Goal: Use online tool/utility: Use online tool/utility

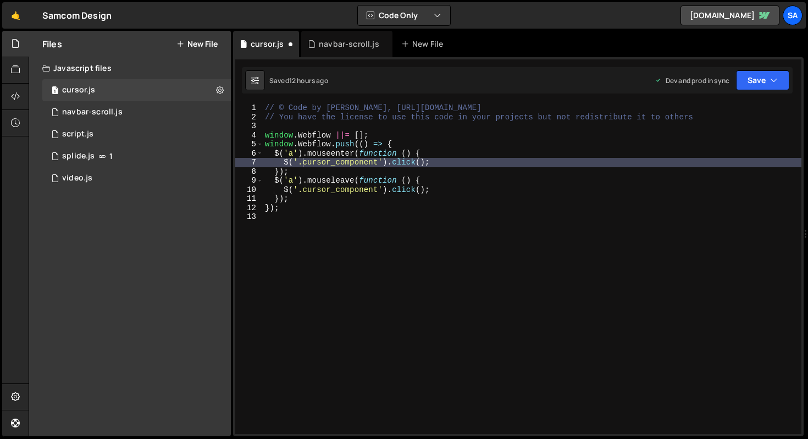
scroll to position [0, 4]
click at [297, 258] on div "// © Code by [PERSON_NAME], [URL][DOMAIN_NAME] // You have the license to use t…" at bounding box center [532, 277] width 539 height 348
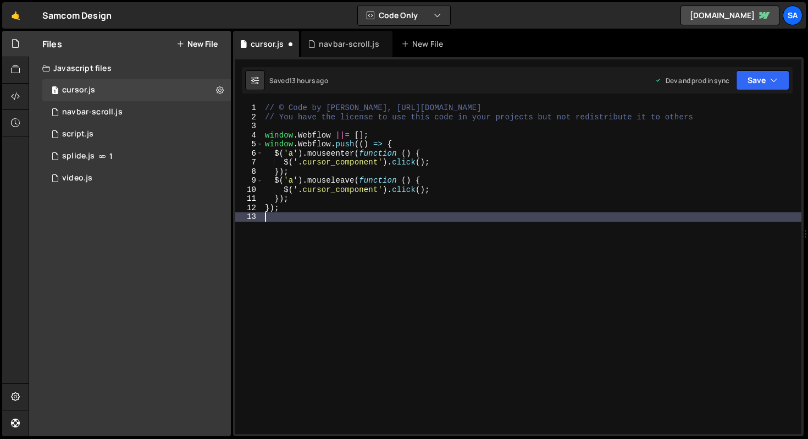
scroll to position [0, 0]
click at [280, 153] on div "// © Code by [PERSON_NAME], [URL][DOMAIN_NAME] // You have the license to use t…" at bounding box center [532, 277] width 539 height 348
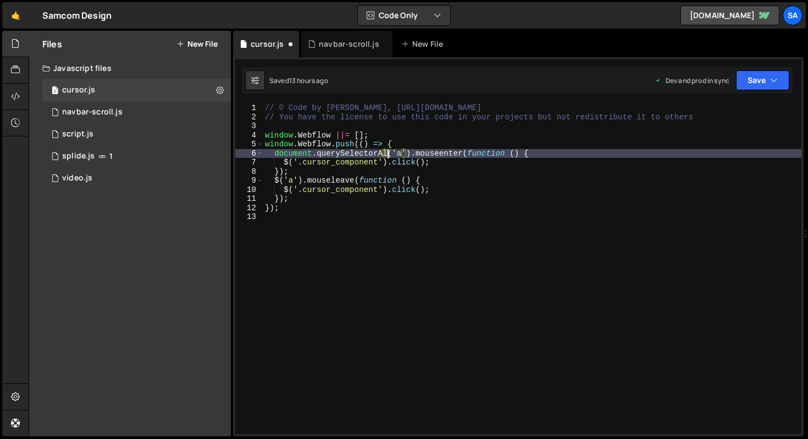
scroll to position [0, 9]
type textarea "$('a').mouseenter(function () {"
click at [323, 214] on div "// © Code by [PERSON_NAME], [URL][DOMAIN_NAME] // You have the license to use t…" at bounding box center [532, 277] width 539 height 348
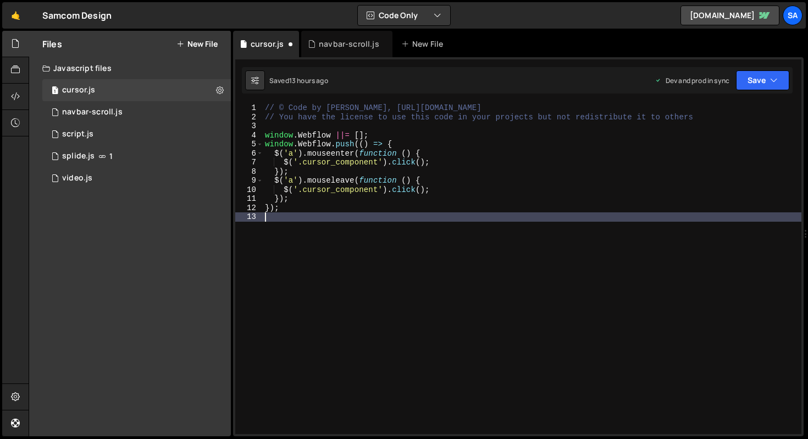
scroll to position [0, 0]
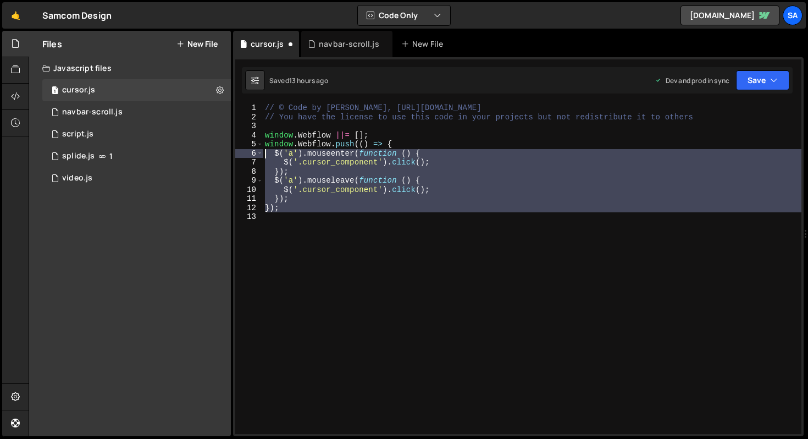
drag, startPoint x: 310, startPoint y: 215, endPoint x: 252, endPoint y: 151, distance: 86.4
click at [252, 151] on div "1 2 3 4 5 6 7 8 9 10 11 12 13 // © Code by [PERSON_NAME], [URL][DOMAIN_NAME] //…" at bounding box center [518, 268] width 566 height 330
click at [282, 194] on div "// © Code by [PERSON_NAME], [URL][DOMAIN_NAME] // You have the license to use t…" at bounding box center [532, 268] width 539 height 330
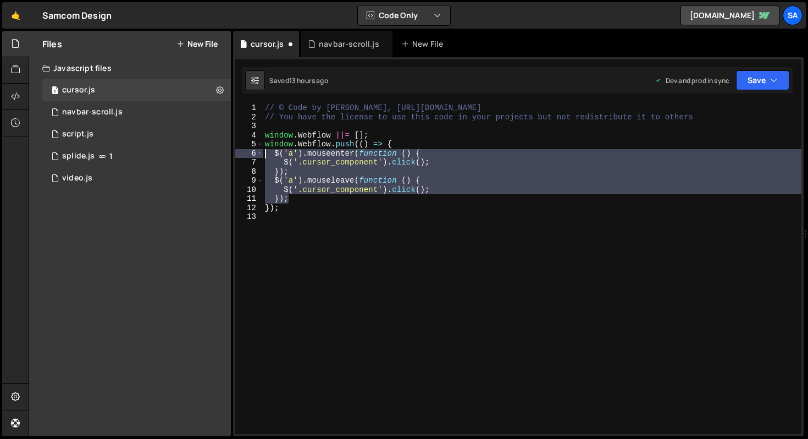
drag, startPoint x: 295, startPoint y: 199, endPoint x: 252, endPoint y: 157, distance: 60.6
click at [252, 157] on div "}); 1 2 3 4 5 6 7 8 9 10 11 12 13 // © Code by [PERSON_NAME], [URL][DOMAIN_NAME…" at bounding box center [518, 268] width 566 height 330
type textarea "$('a').mouseenter(function () { $('.cursor_component').click();"
click at [435, 25] on button "Code Only" at bounding box center [404, 15] width 92 height 20
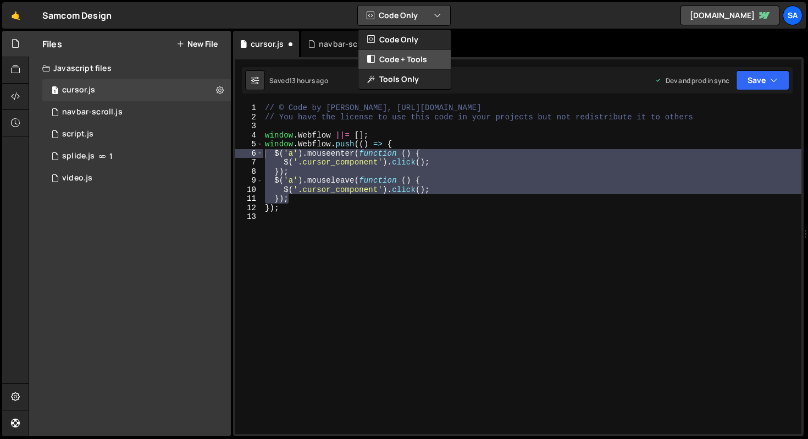
click at [416, 56] on button "Code + Tools" at bounding box center [404, 59] width 92 height 20
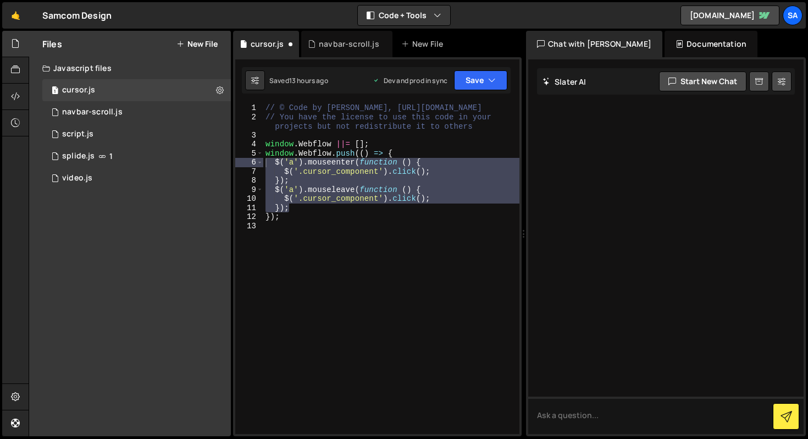
click at [591, 228] on div at bounding box center [665, 246] width 275 height 374
click at [583, 403] on textarea at bounding box center [665, 414] width 275 height 37
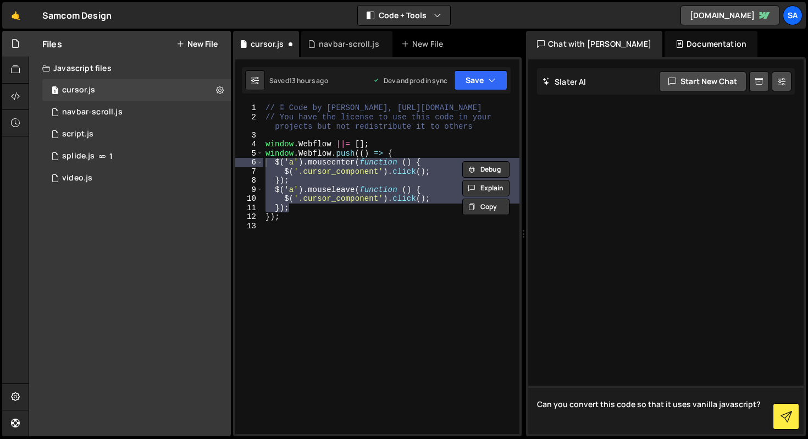
paste textarea "$('a').mouseenter(function () { $('.cursor_component').click(); }); $('a').mous…"
type textarea "Can you convert this code so that it uses vanilla javascript? $('a').mouseenter…"
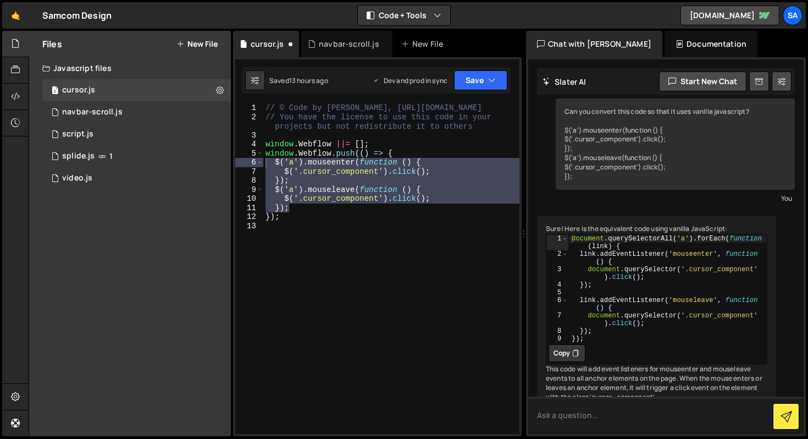
scroll to position [28, 0]
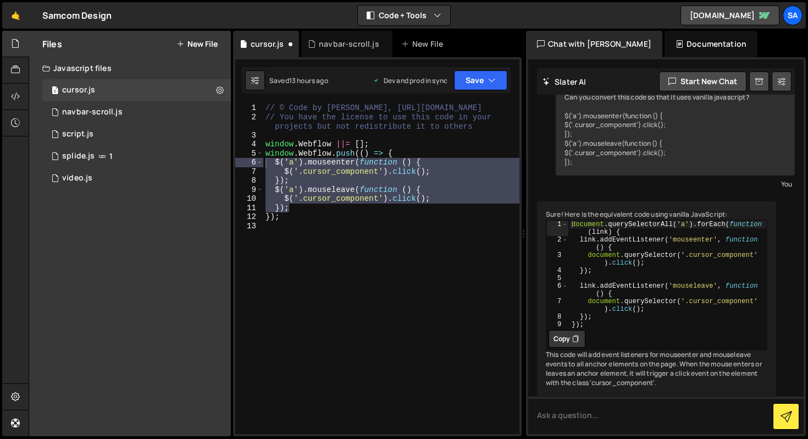
click at [571, 347] on button "Copy" at bounding box center [567, 339] width 37 height 18
click at [313, 230] on div "// © Code by [PERSON_NAME], [URL][DOMAIN_NAME] // You have the license to use t…" at bounding box center [391, 277] width 256 height 348
drag, startPoint x: 285, startPoint y: 219, endPoint x: 247, endPoint y: 162, distance: 67.8
click at [247, 162] on div "1 2 3 4 5 6 7 8 9 10 11 12 13 // © Code by [PERSON_NAME], [URL][DOMAIN_NAME] //…" at bounding box center [377, 268] width 284 height 330
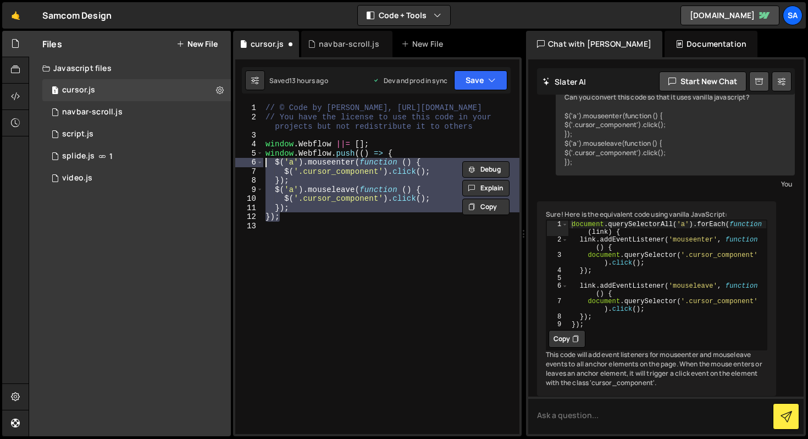
click at [297, 212] on div "// © Code by [PERSON_NAME], [URL][DOMAIN_NAME] // You have the license to use t…" at bounding box center [391, 268] width 256 height 330
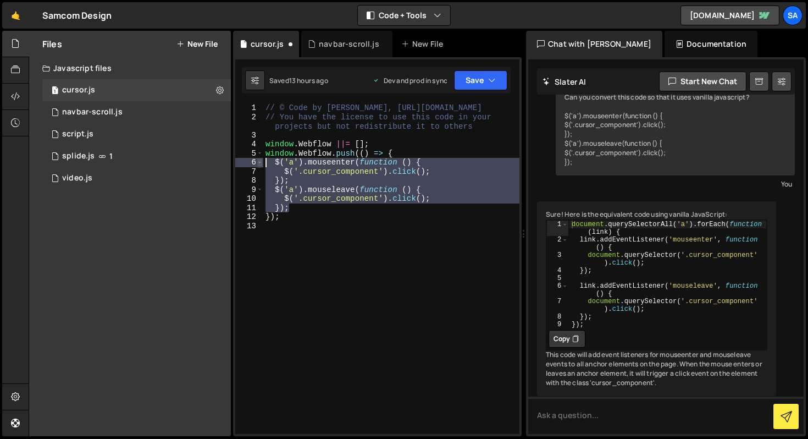
drag, startPoint x: 296, startPoint y: 210, endPoint x: 256, endPoint y: 163, distance: 61.6
click at [256, 163] on div "}); 1 2 3 4 5 6 7 8 9 10 11 12 13 // © Code by [PERSON_NAME], [URL][DOMAIN_NAME…" at bounding box center [377, 268] width 284 height 330
paste textarea "}"
type textarea "});"
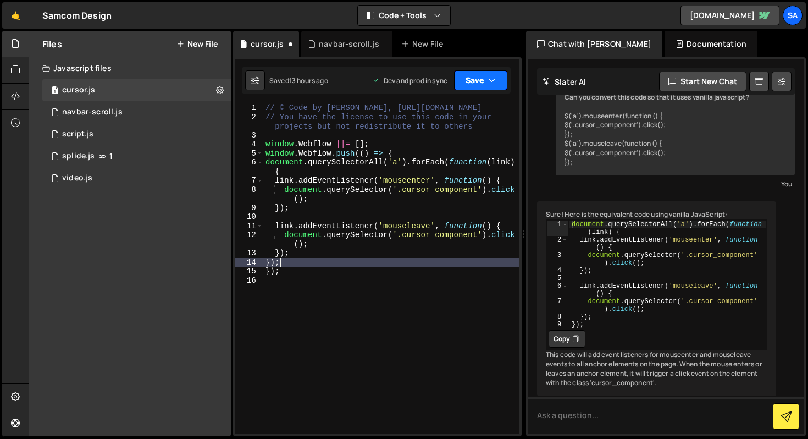
click at [494, 85] on icon "button" at bounding box center [492, 80] width 8 height 11
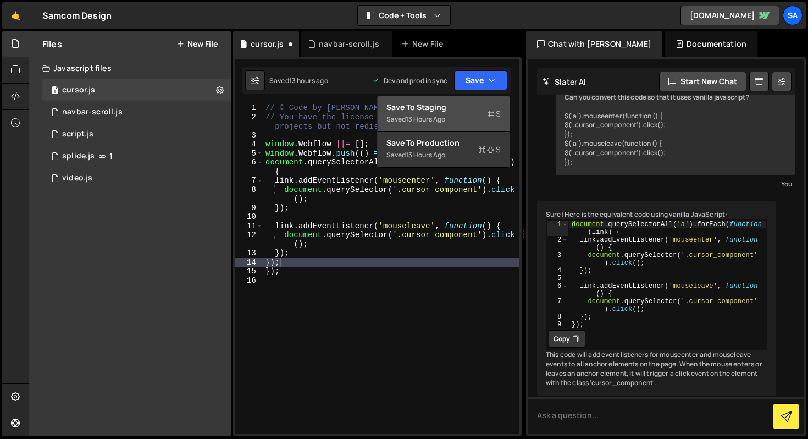
click at [468, 110] on div "Save to Staging S" at bounding box center [443, 107] width 114 height 11
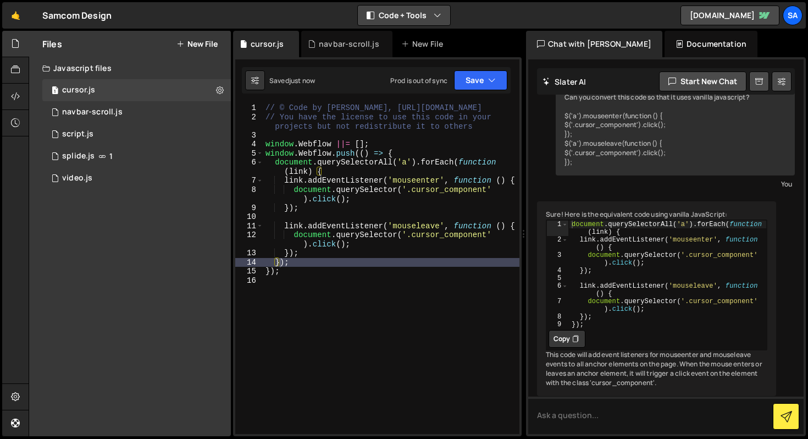
click at [421, 19] on button "Code + Tools" at bounding box center [404, 15] width 92 height 20
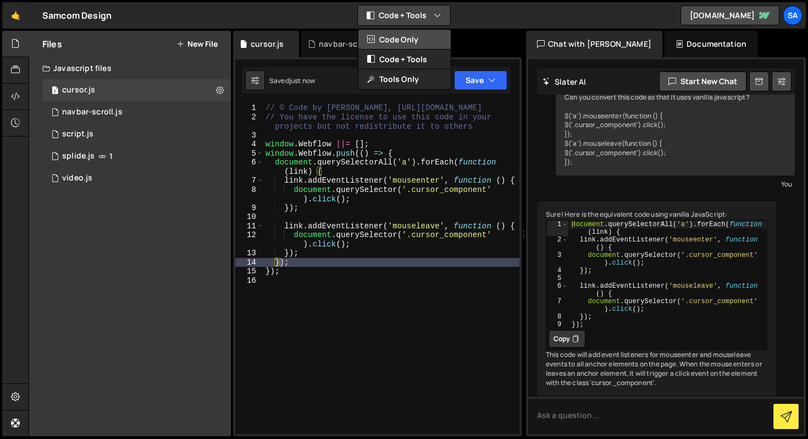
click at [418, 36] on button "Code Only" at bounding box center [404, 40] width 92 height 20
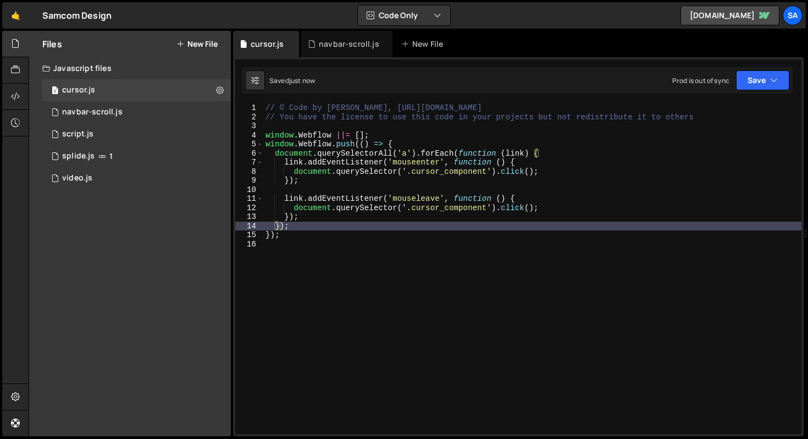
click at [398, 267] on div "// © Code by [PERSON_NAME], [URL][DOMAIN_NAME] // You have the license to use t…" at bounding box center [532, 277] width 538 height 348
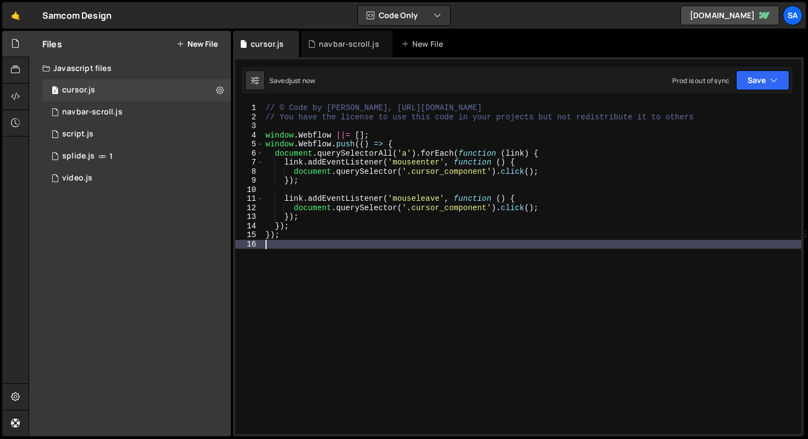
click at [552, 170] on div "// © Code by [PERSON_NAME], [URL][DOMAIN_NAME] // You have the license to use t…" at bounding box center [532, 277] width 538 height 348
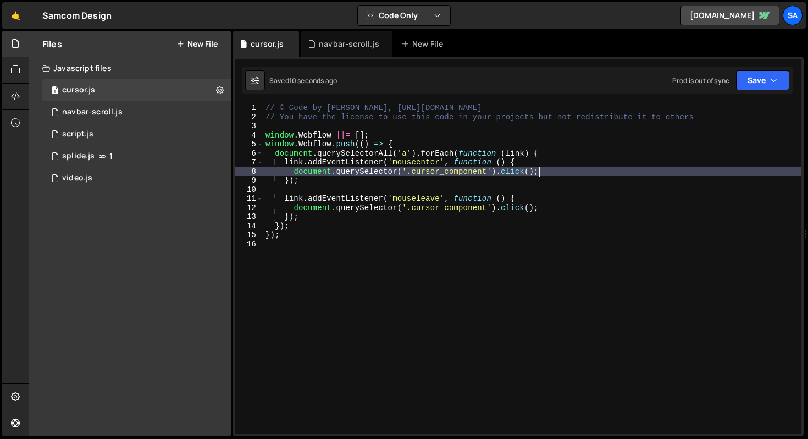
click at [557, 145] on div "// © Code by [PERSON_NAME], [URL][DOMAIN_NAME] // You have the license to use t…" at bounding box center [532, 277] width 538 height 348
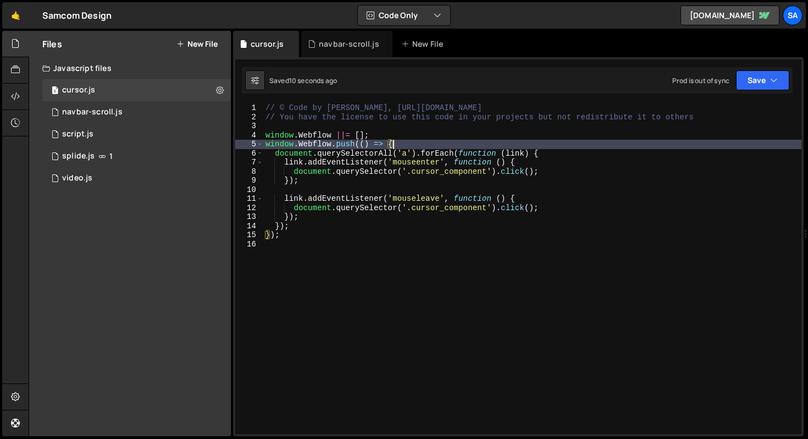
click at [539, 161] on div "// © Code by [PERSON_NAME], [URL][DOMAIN_NAME] // You have the license to use t…" at bounding box center [532, 277] width 538 height 348
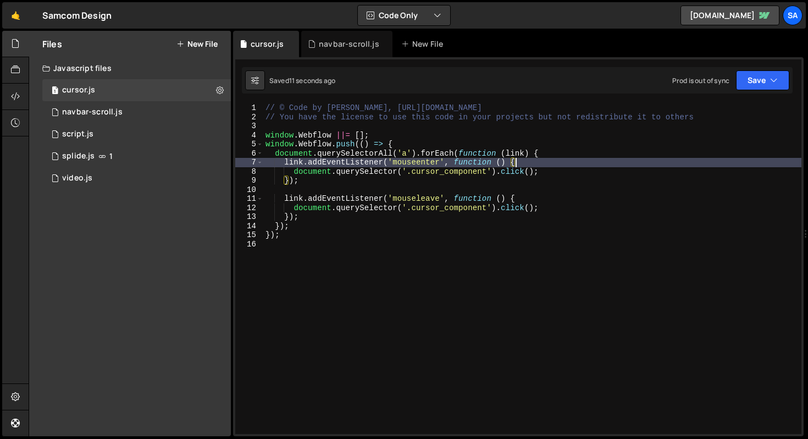
click at [549, 176] on div "// © Code by [PERSON_NAME], [URL][DOMAIN_NAME] // You have the license to use t…" at bounding box center [532, 277] width 538 height 348
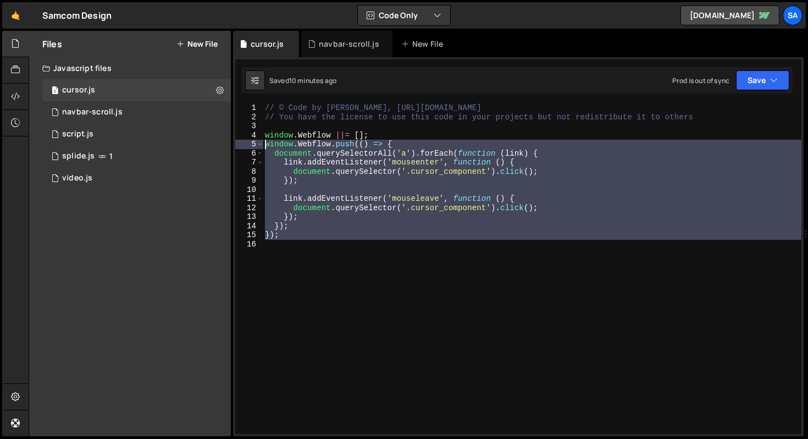
drag, startPoint x: 318, startPoint y: 246, endPoint x: 265, endPoint y: 143, distance: 115.3
click at [265, 143] on div "// © Code by [PERSON_NAME], [URL][DOMAIN_NAME] // You have the license to use t…" at bounding box center [532, 277] width 539 height 348
click at [273, 121] on div "// © Code by [PERSON_NAME], [URL][DOMAIN_NAME] // You have the license to use t…" at bounding box center [532, 277] width 539 height 348
type textarea "// You have the license to use this code in your projects but not redistribute …"
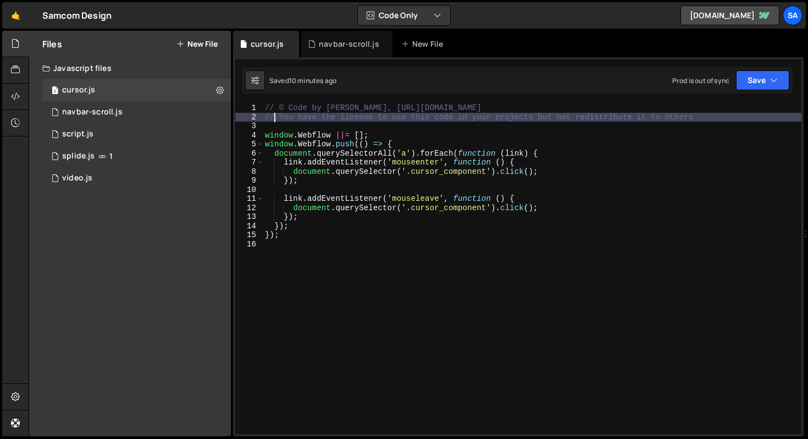
click at [271, 125] on div "// © Code by [PERSON_NAME], [URL][DOMAIN_NAME] // You have the license to use t…" at bounding box center [532, 277] width 539 height 348
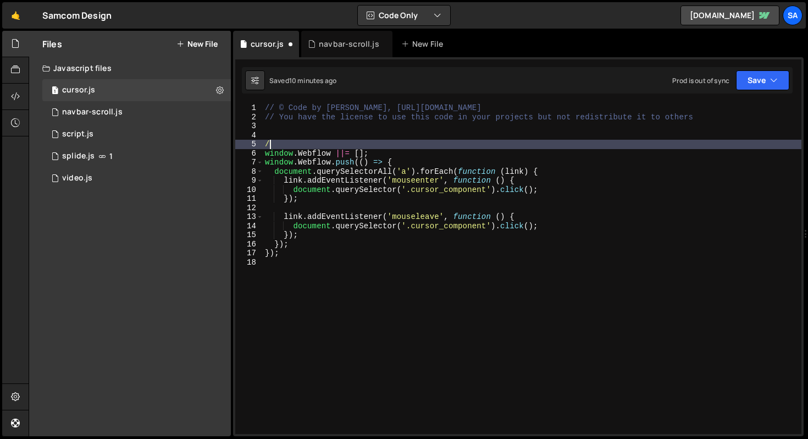
type textarea "/*"
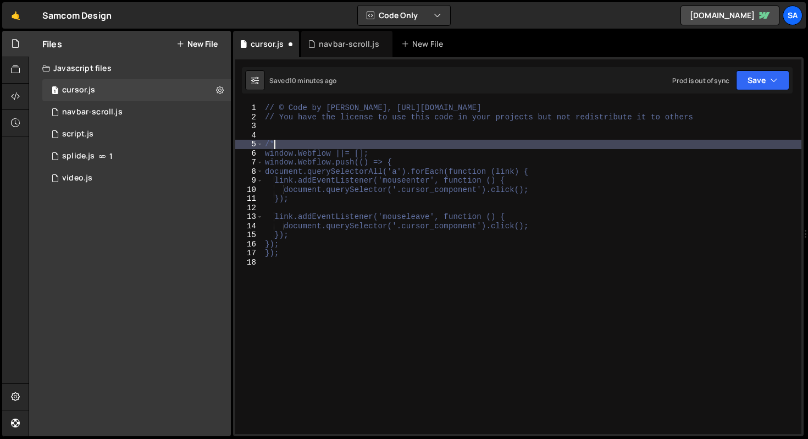
click at [267, 260] on div "// © Code by [PERSON_NAME], [URL][DOMAIN_NAME] // You have the license to use t…" at bounding box center [532, 277] width 539 height 348
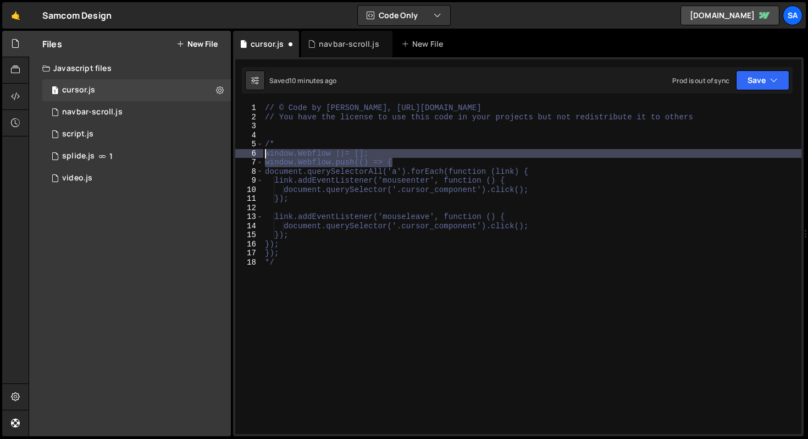
drag, startPoint x: 401, startPoint y: 162, endPoint x: 255, endPoint y: 154, distance: 145.9
click at [255, 154] on div "*/ 1 2 3 4 5 6 7 8 9 10 11 12 13 14 15 16 17 18 // © Code by [PERSON_NAME], [UR…" at bounding box center [518, 268] width 566 height 330
type textarea "window.Webflow ||= []; window.Webflow.push(() => {"
click at [305, 129] on div "// © Code by [PERSON_NAME], [URL][DOMAIN_NAME] // You have the license to use t…" at bounding box center [532, 277] width 539 height 348
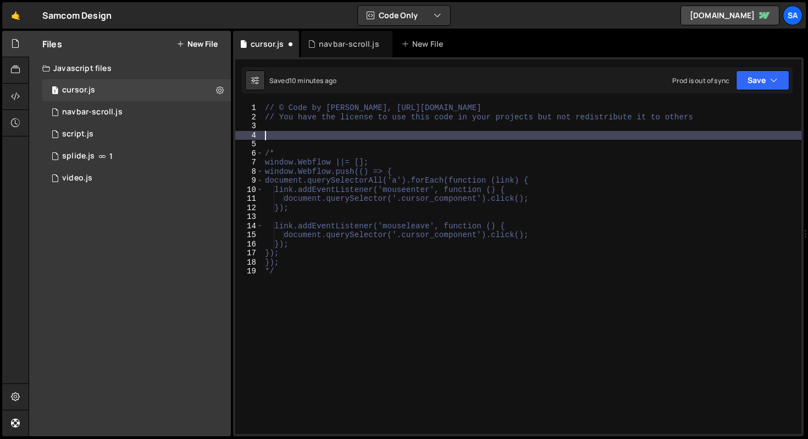
paste textarea "window.Webflow.push(() => {"
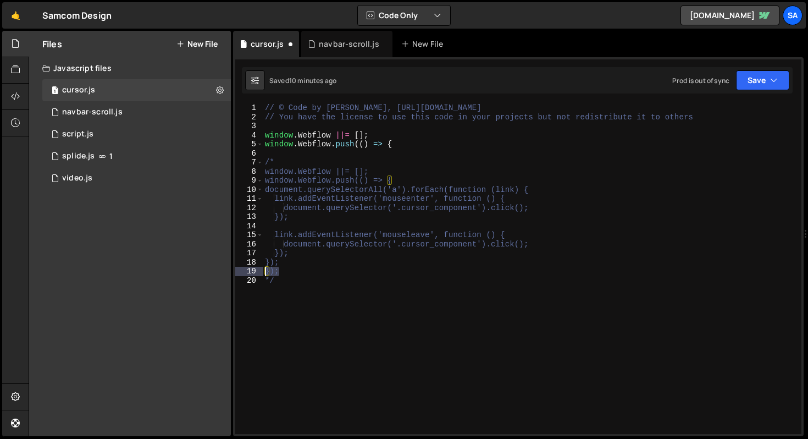
drag, startPoint x: 306, startPoint y: 272, endPoint x: 262, endPoint y: 269, distance: 44.6
click at [261, 270] on div "window.Webflow.push(() => { 1 2 3 4 5 6 7 8 9 10 11 12 13 14 15 16 17 18 19 20 …" at bounding box center [518, 268] width 566 height 330
type textarea "});"
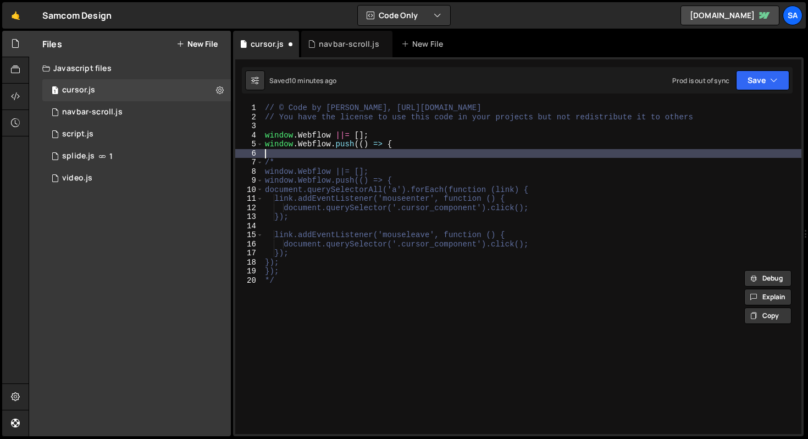
click at [315, 152] on div "// © Code by [PERSON_NAME], [URL][DOMAIN_NAME] // You have the license to use t…" at bounding box center [532, 277] width 539 height 348
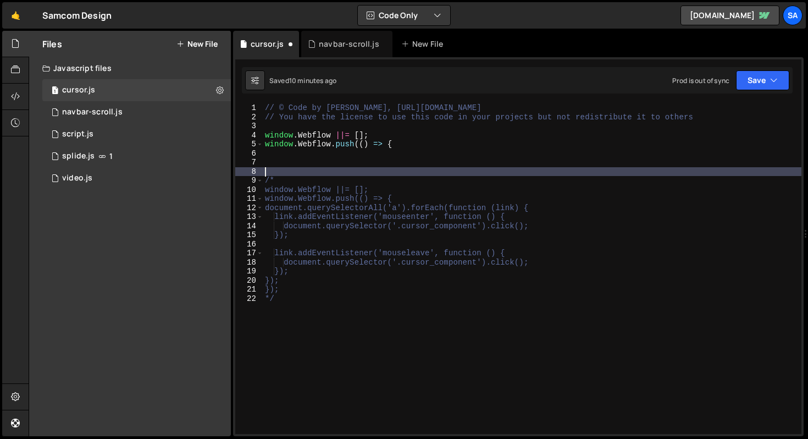
paste textarea "});"
type textarea "});"
click at [314, 154] on div "// © Code by [PERSON_NAME], [URL][DOMAIN_NAME] // You have the license to use t…" at bounding box center [532, 277] width 539 height 348
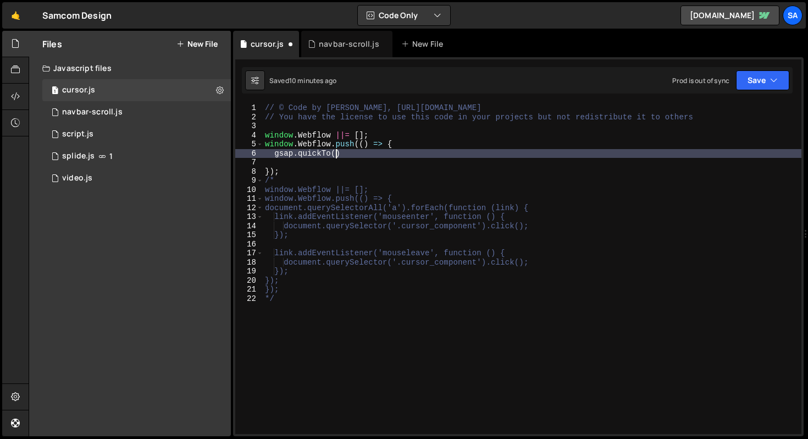
scroll to position [0, 4]
type textarea "gsap.quickTo() {"
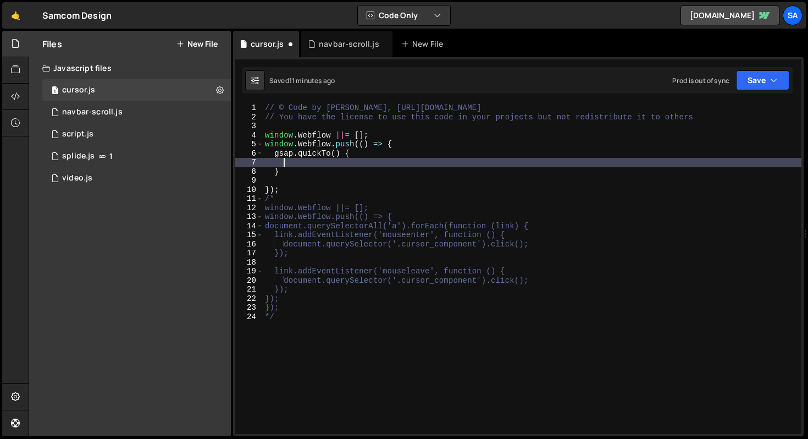
click at [300, 163] on div "// © Code by [PERSON_NAME], [URL][DOMAIN_NAME] // You have the license to use t…" at bounding box center [532, 277] width 539 height 348
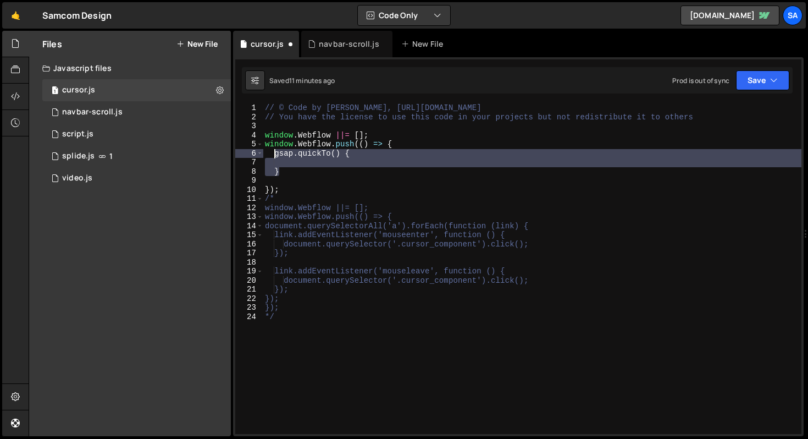
drag, startPoint x: 295, startPoint y: 170, endPoint x: 275, endPoint y: 152, distance: 26.5
click at [275, 152] on div "// © Code by [PERSON_NAME], [URL][DOMAIN_NAME] // You have the license to use t…" at bounding box center [532, 277] width 539 height 348
paste textarea "});"
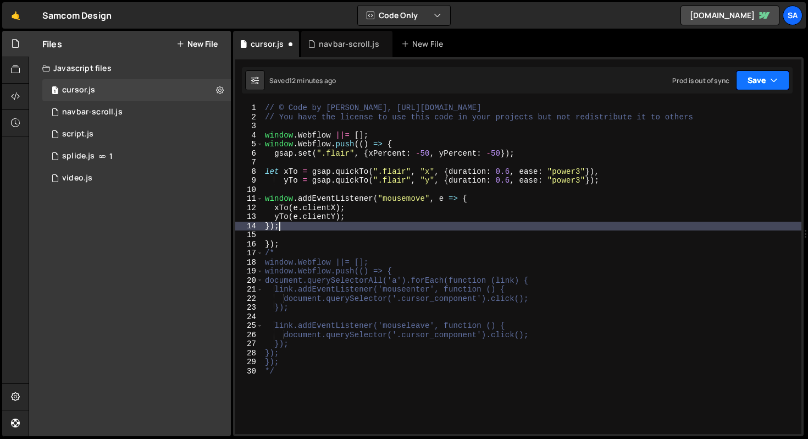
click at [768, 76] on button "Save" at bounding box center [762, 80] width 53 height 20
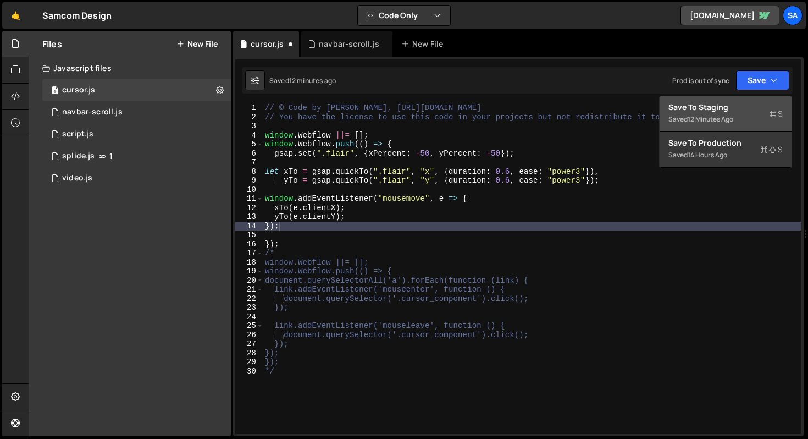
click at [754, 97] on button "Save to Staging S Saved 12 minutes ago" at bounding box center [726, 114] width 132 height 36
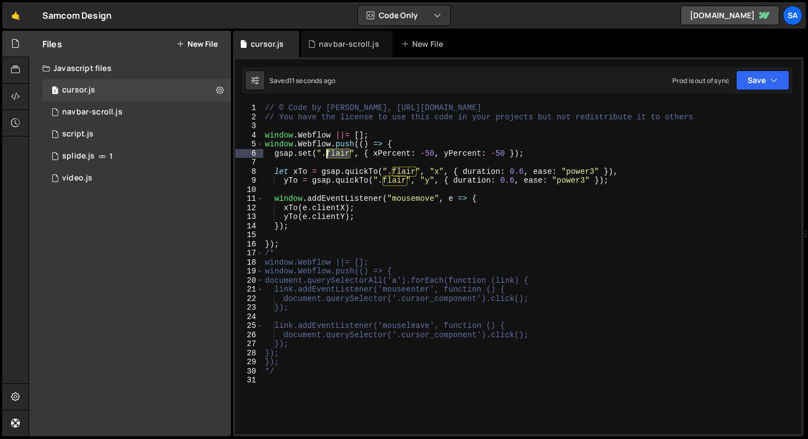
drag, startPoint x: 350, startPoint y: 152, endPoint x: 325, endPoint y: 150, distance: 24.3
click at [325, 150] on div "// © Code by [PERSON_NAME], [URL][DOMAIN_NAME] // You have the license to use t…" at bounding box center [532, 277] width 539 height 348
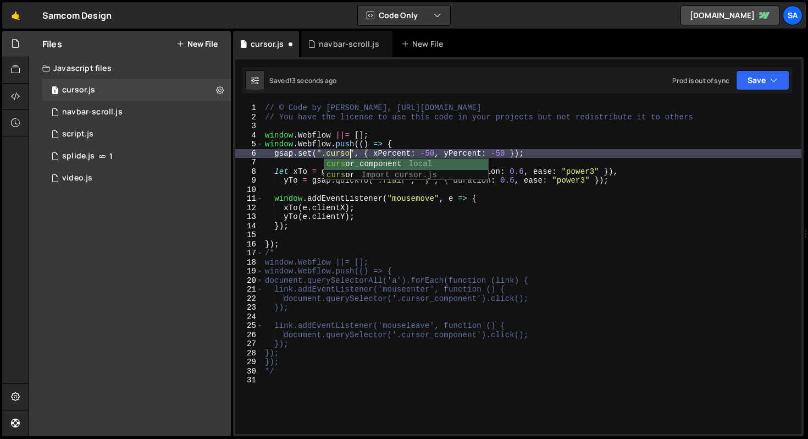
scroll to position [0, 6]
click at [578, 149] on div "// © Code by [PERSON_NAME], [URL][DOMAIN_NAME] // You have the license to use t…" at bounding box center [532, 277] width 539 height 348
click at [414, 147] on div "// © Code by [PERSON_NAME], [URL][DOMAIN_NAME] // You have the license to use t…" at bounding box center [532, 277] width 539 height 348
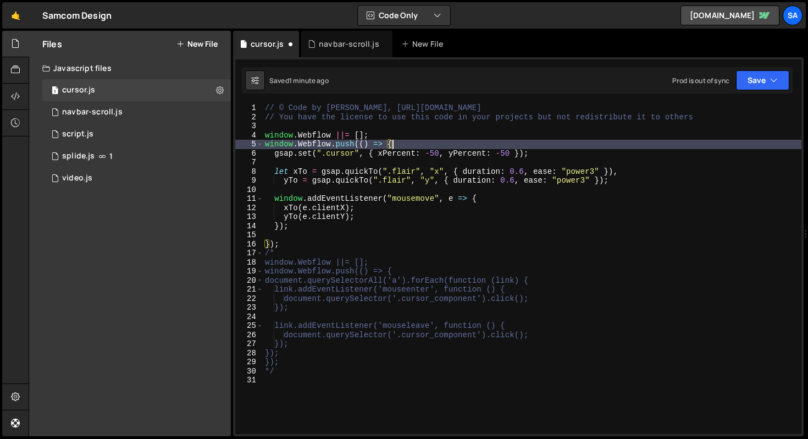
click at [273, 183] on div "// © Code by [PERSON_NAME], [URL][DOMAIN_NAME] // You have the license to use t…" at bounding box center [532, 277] width 539 height 348
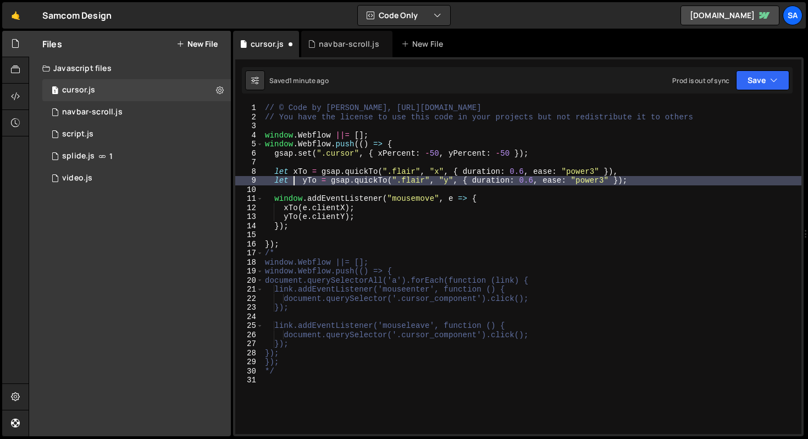
scroll to position [0, 2]
click at [639, 170] on div "// © Code by [PERSON_NAME], [URL][DOMAIN_NAME] // You have the license to use t…" at bounding box center [532, 277] width 539 height 348
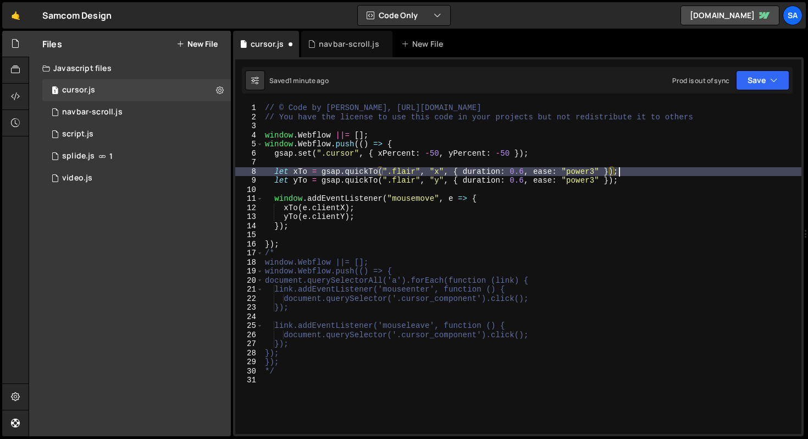
scroll to position [0, 24]
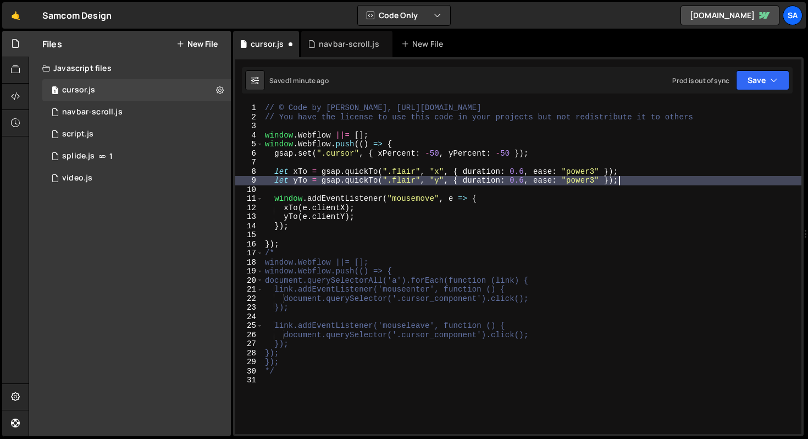
click at [654, 180] on div "// © Code by [PERSON_NAME], [URL][DOMAIN_NAME] // You have the license to use t…" at bounding box center [532, 277] width 539 height 348
click at [406, 143] on div "// © Code by [PERSON_NAME], [URL][DOMAIN_NAME] // You have the license to use t…" at bounding box center [532, 277] width 539 height 348
type textarea "window.Webflow.push(() => {"
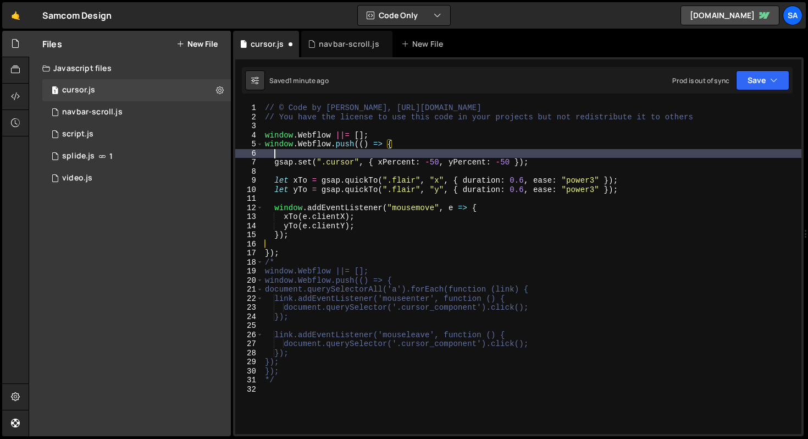
scroll to position [0, 0]
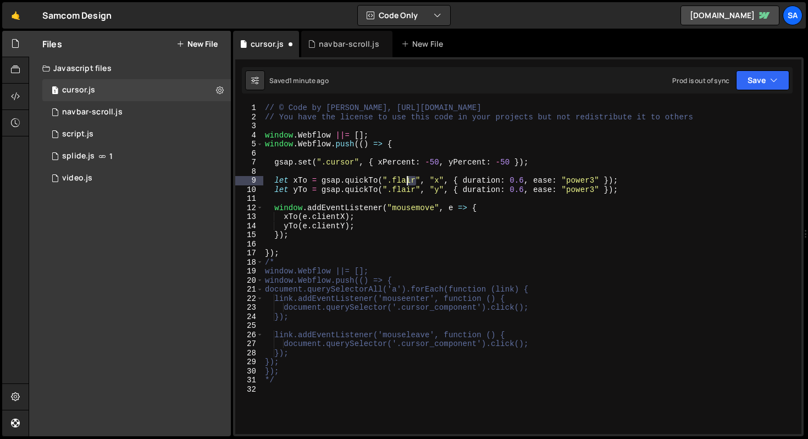
drag, startPoint x: 416, startPoint y: 182, endPoint x: 404, endPoint y: 182, distance: 11.6
click at [404, 182] on div "// © Code by [PERSON_NAME], [URL][DOMAIN_NAME] // You have the license to use t…" at bounding box center [532, 277] width 539 height 348
drag, startPoint x: 355, startPoint y: 163, endPoint x: 323, endPoint y: 163, distance: 31.9
click at [323, 163] on div "// © Code by [PERSON_NAME], [URL][DOMAIN_NAME] // You have the license to use t…" at bounding box center [532, 277] width 539 height 348
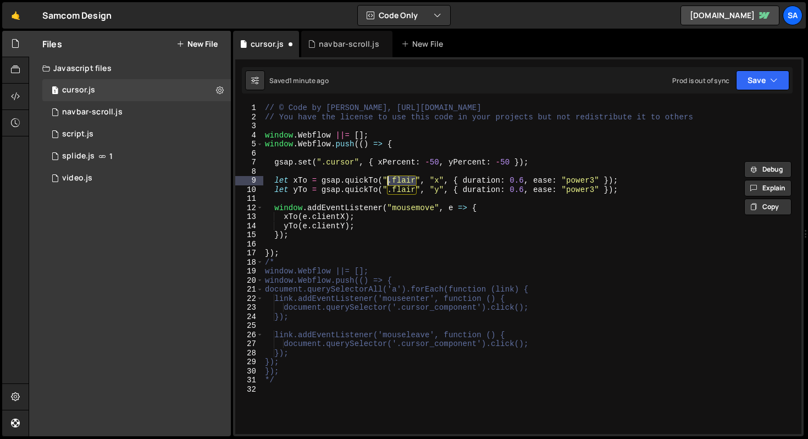
drag, startPoint x: 415, startPoint y: 181, endPoint x: 388, endPoint y: 184, distance: 27.6
click at [388, 184] on div "// © Code by [PERSON_NAME], [URL][DOMAIN_NAME] // You have the license to use t…" at bounding box center [532, 277] width 539 height 348
paste textarea "curso"
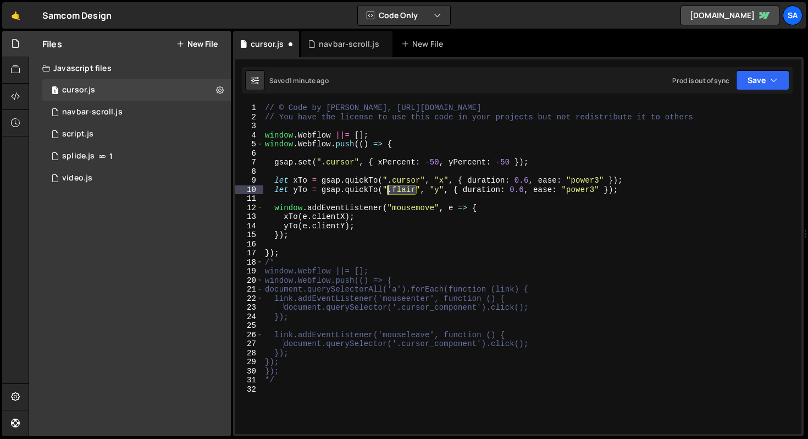
drag, startPoint x: 416, startPoint y: 191, endPoint x: 388, endPoint y: 190, distance: 28.0
click at [388, 190] on div "// © Code by [PERSON_NAME], [URL][DOMAIN_NAME] // You have the license to use t…" at bounding box center [532, 277] width 539 height 348
paste textarea "curso"
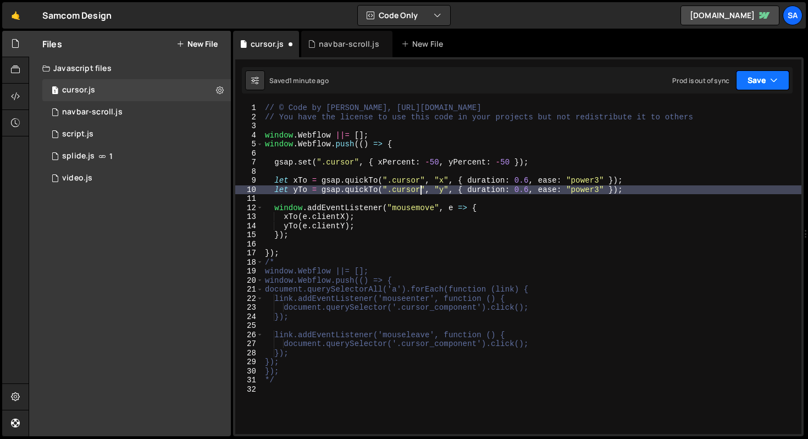
type textarea "let yTo = gsap.quickTo(".cursor", "y", { duration: 0.6, ease: "power3" });"
click at [747, 81] on button "Save" at bounding box center [762, 80] width 53 height 20
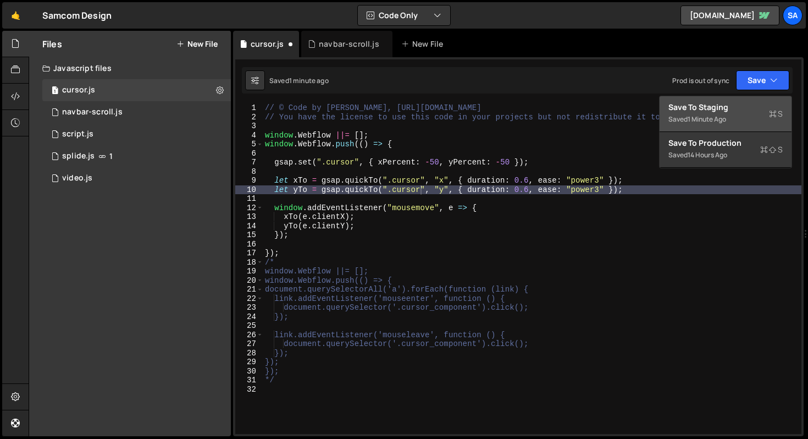
click at [686, 112] on div "Save to Staging S" at bounding box center [725, 107] width 114 height 11
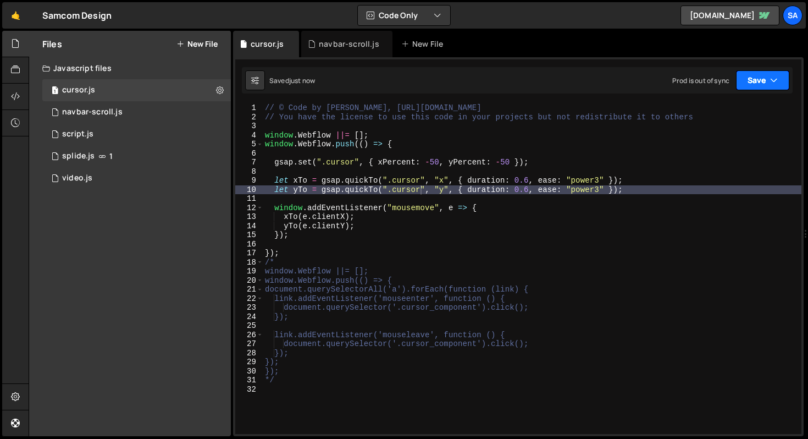
click at [748, 83] on button "Save" at bounding box center [762, 80] width 53 height 20
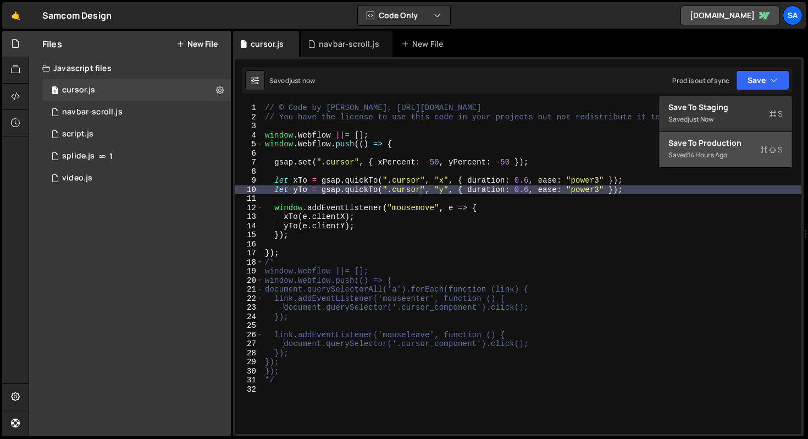
click at [712, 150] on div "14 hours ago" at bounding box center [708, 154] width 40 height 9
